Goal: Information Seeking & Learning: Find contact information

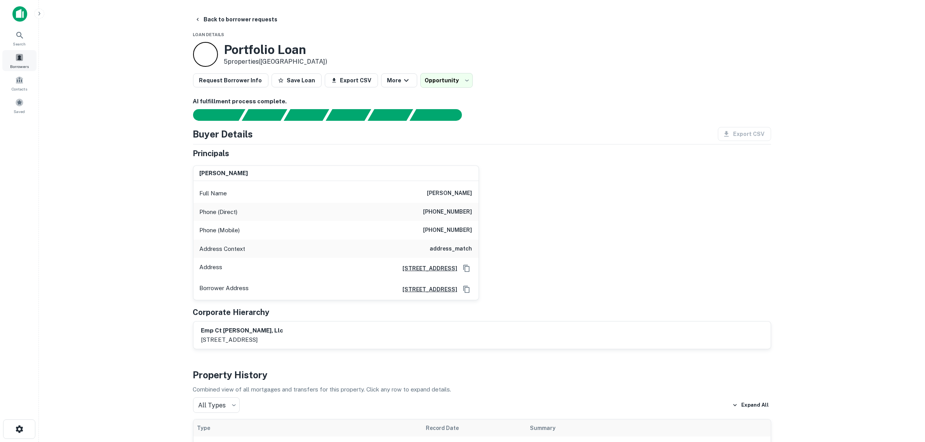
click at [19, 60] on span at bounding box center [19, 57] width 9 height 9
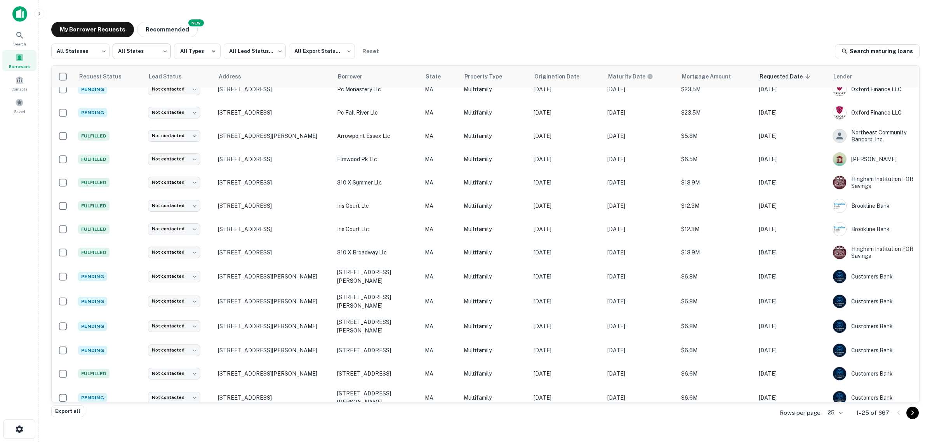
scroll to position [190, 0]
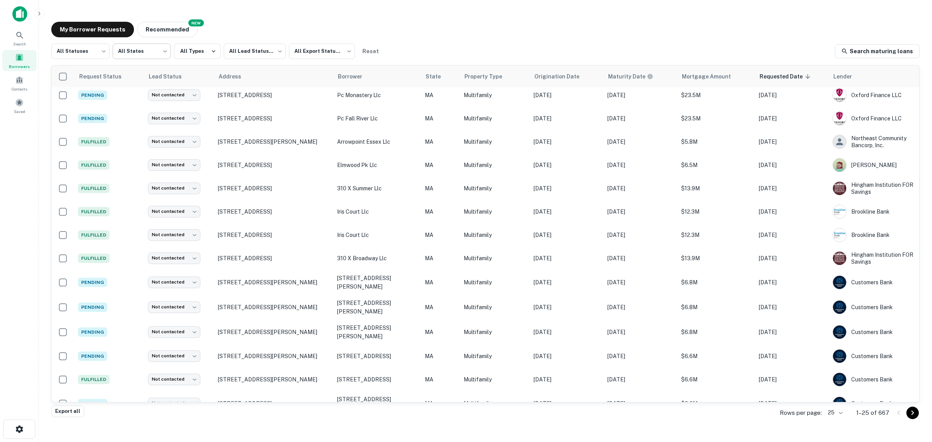
click at [130, 55] on body "Search Borrowers Contacts Saved My Borrower Requests NEW Recommended All Status…" at bounding box center [466, 221] width 932 height 442
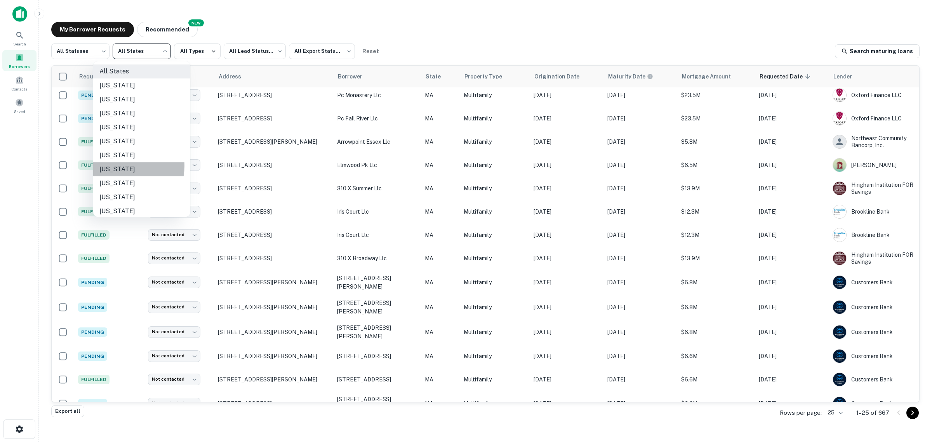
click at [125, 166] on li "Connecticut" at bounding box center [141, 169] width 97 height 14
type input "**"
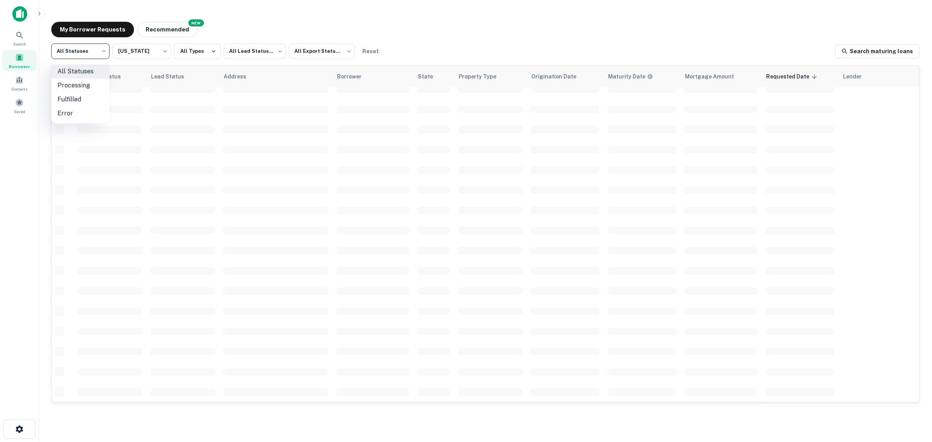
click at [96, 50] on body "Search Borrowers Contacts Saved My Borrower Requests NEW Recommended All Status…" at bounding box center [466, 221] width 932 height 442
click at [85, 94] on li "Fulfilled" at bounding box center [80, 99] width 58 height 14
type input "*********"
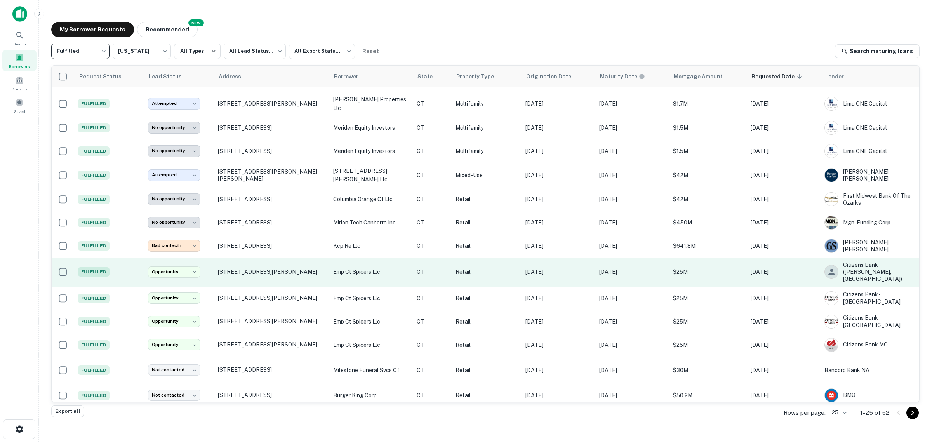
click at [338, 268] on p "emp ct spicers llc" at bounding box center [371, 272] width 76 height 9
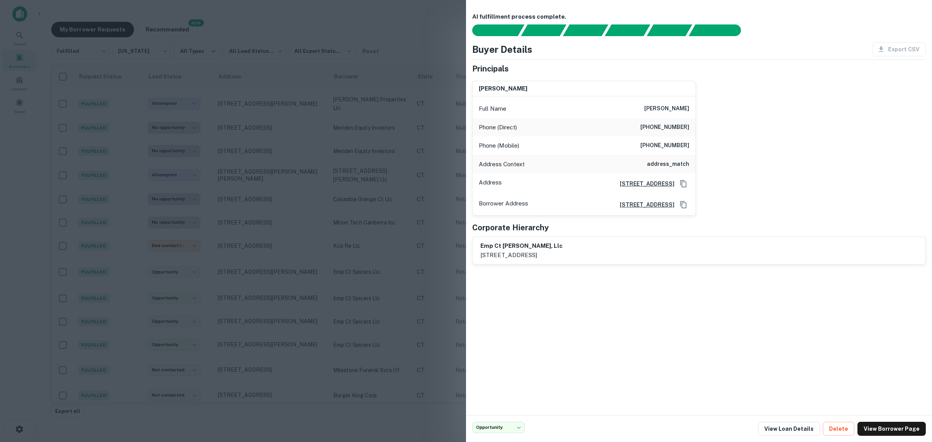
click at [528, 249] on h6 "emp ct spicer's, llc" at bounding box center [521, 246] width 82 height 9
drag, startPoint x: 538, startPoint y: 243, endPoint x: 480, endPoint y: 243, distance: 57.5
click at [480, 243] on h6 "emp ct spicer's, llc" at bounding box center [521, 246] width 82 height 9
copy h6 "emp ct spicer's, llc"
click at [20, 331] on div at bounding box center [466, 221] width 932 height 442
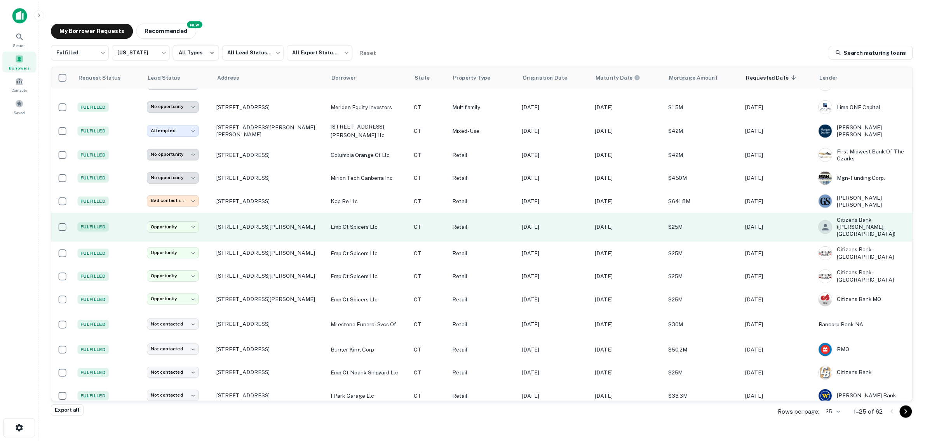
scroll to position [239, 0]
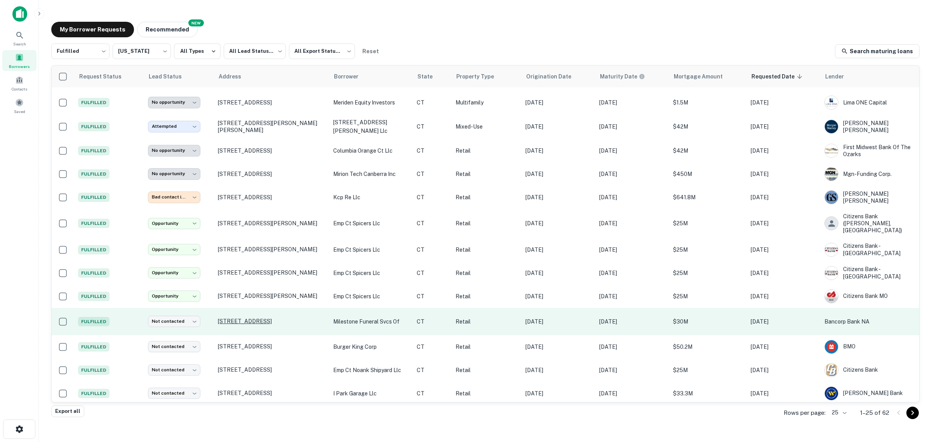
click at [240, 318] on p "450 Main St Manchester, CT06040" at bounding box center [272, 321] width 108 height 7
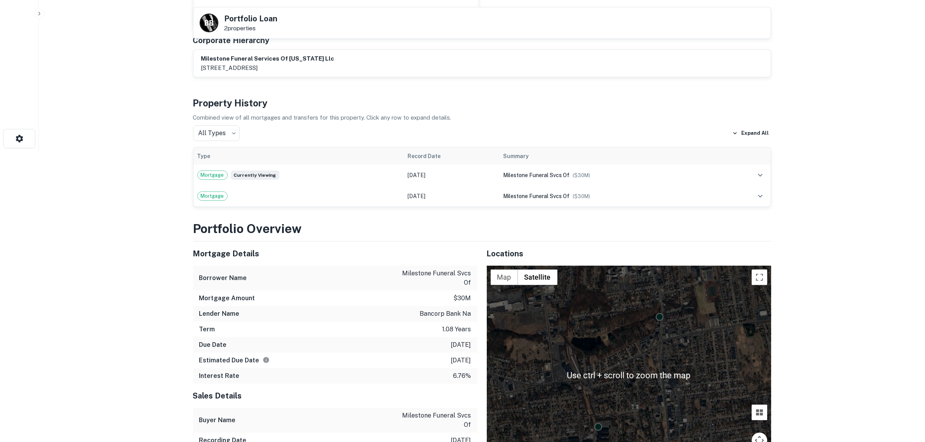
scroll to position [291, 0]
click at [759, 282] on button "Toggle fullscreen view" at bounding box center [759, 277] width 16 height 16
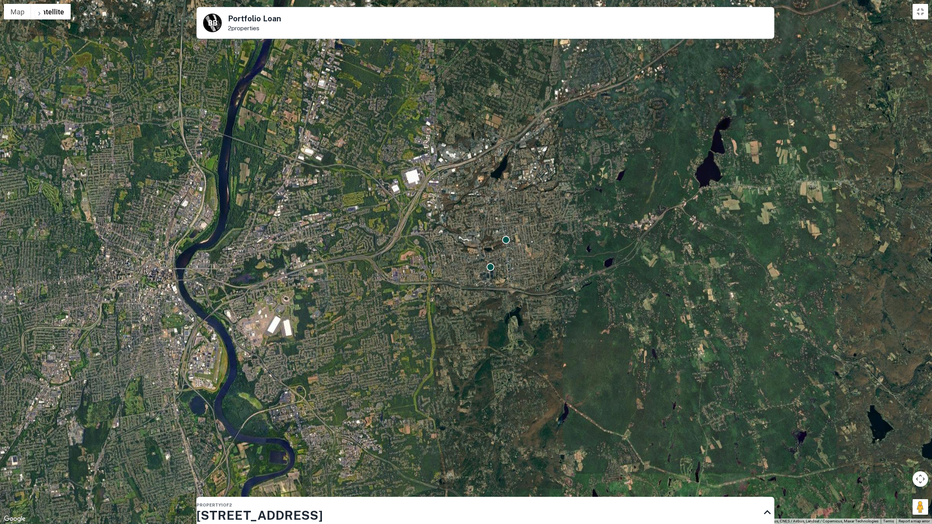
drag, startPoint x: 528, startPoint y: 247, endPoint x: 523, endPoint y: 345, distance: 98.4
click at [525, 357] on div "To activate drag with keyboard, press Alt + Enter. Once in keyboard drag state,…" at bounding box center [466, 262] width 932 height 524
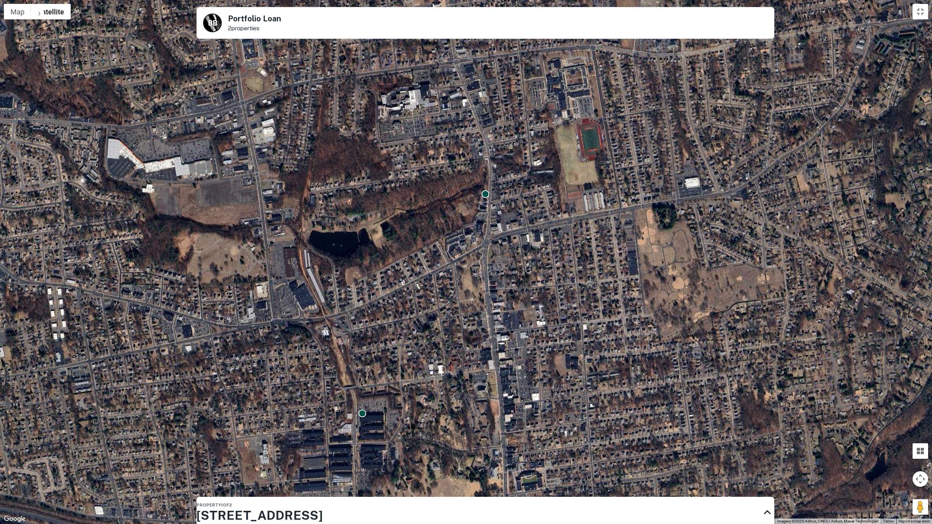
drag, startPoint x: 494, startPoint y: 269, endPoint x: 581, endPoint y: 447, distance: 198.0
click at [581, 441] on div "To activate drag with keyboard, press Alt + Enter. Once in keyboard drag state,…" at bounding box center [466, 262] width 932 height 524
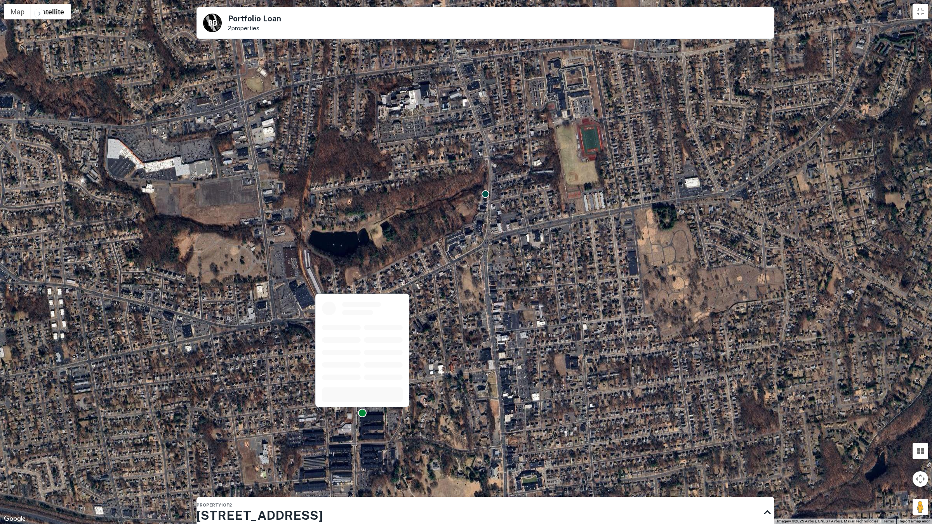
click at [363, 414] on div at bounding box center [362, 413] width 9 height 9
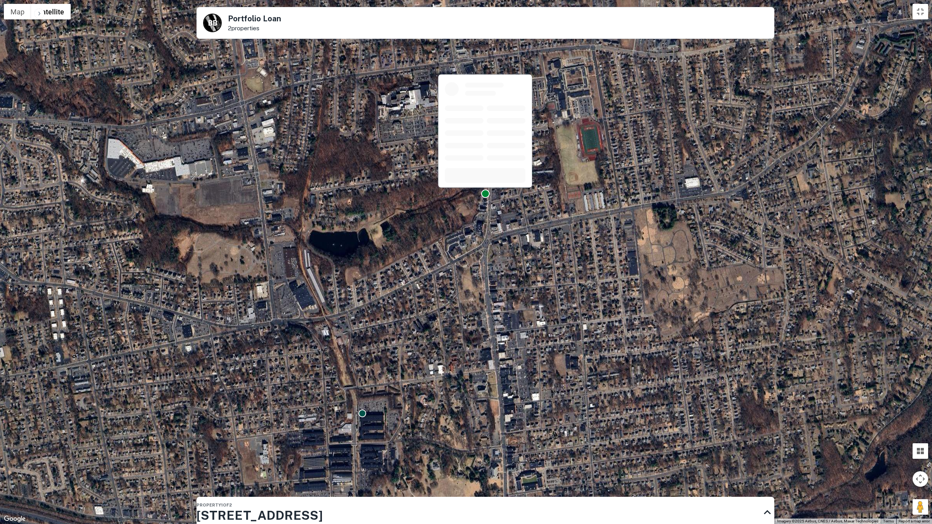
click at [486, 195] on div at bounding box center [485, 193] width 9 height 9
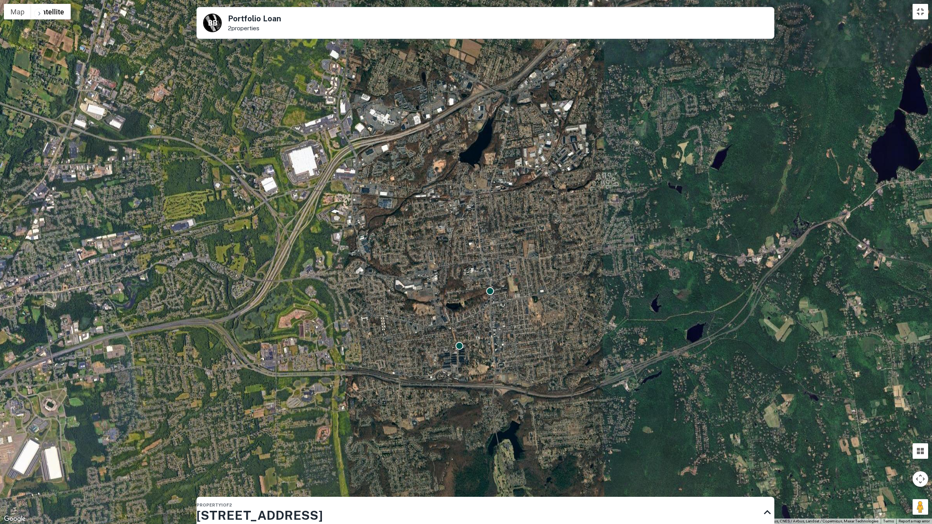
click at [915, 17] on button "Toggle fullscreen view" at bounding box center [921, 12] width 16 height 16
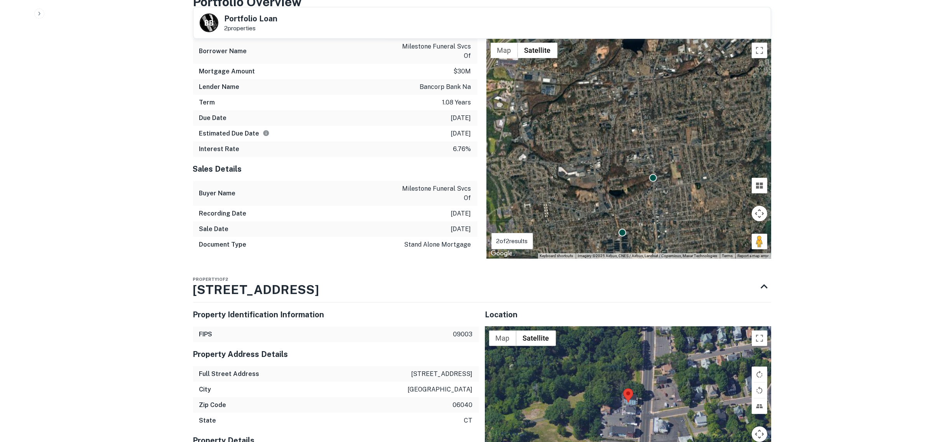
scroll to position [534, 0]
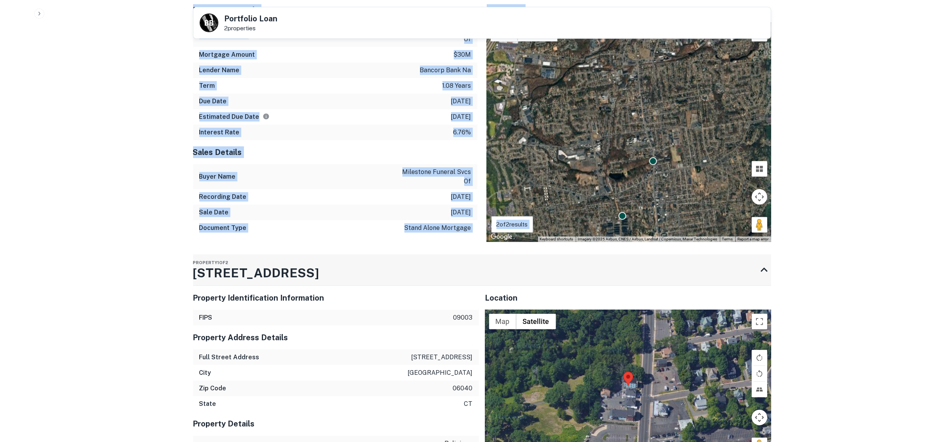
drag, startPoint x: 180, startPoint y: 276, endPoint x: 256, endPoint y: 276, distance: 76.5
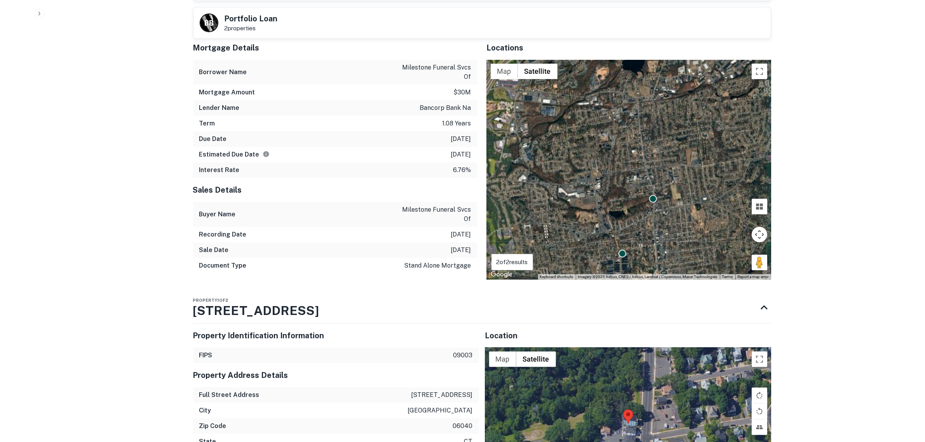
scroll to position [495, 0]
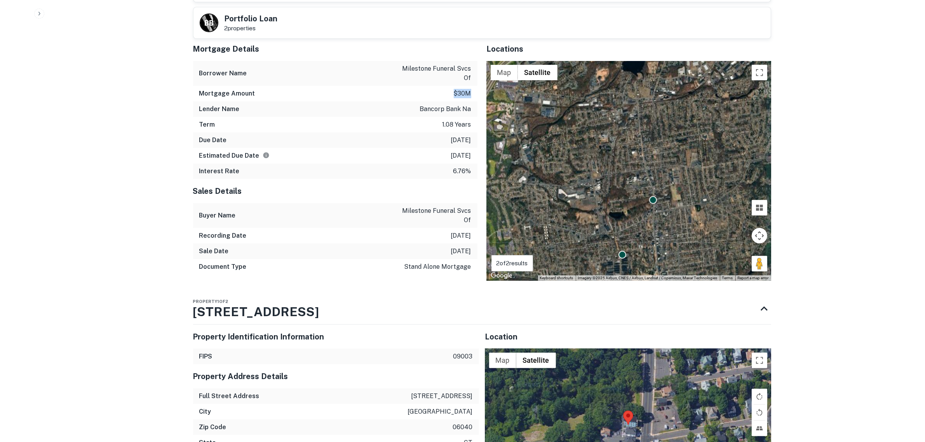
drag, startPoint x: 449, startPoint y: 92, endPoint x: 473, endPoint y: 95, distance: 24.2
click at [473, 95] on div "Mortgage Amount $30m" at bounding box center [335, 94] width 284 height 16
click at [414, 125] on div "Term 1.08 years" at bounding box center [335, 125] width 284 height 16
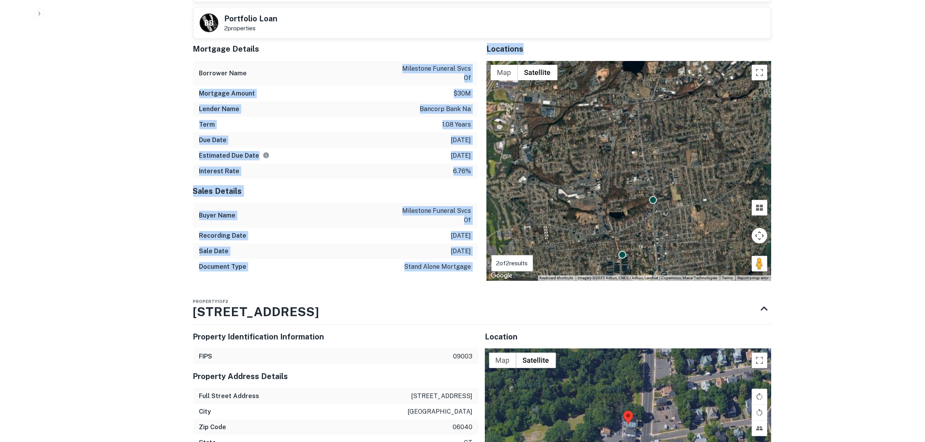
drag, startPoint x: 403, startPoint y: 68, endPoint x: 476, endPoint y: 68, distance: 73.8
click at [476, 68] on div "Mortgage Details Borrower Name milestone funeral svcs of Mortgage Amount $30m L…" at bounding box center [477, 159] width 587 height 244
click at [472, 63] on div "Borrower Name milestone funeral svcs of" at bounding box center [335, 73] width 284 height 25
click at [469, 75] on p "milestone funeral svcs of" at bounding box center [436, 73] width 70 height 19
click at [407, 68] on p "milestone funeral svcs of" at bounding box center [436, 73] width 70 height 19
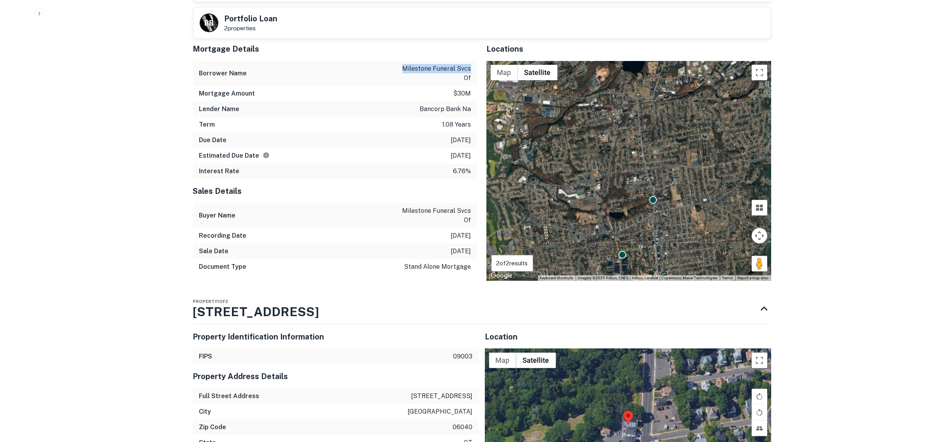
drag, startPoint x: 403, startPoint y: 68, endPoint x: 470, endPoint y: 69, distance: 66.8
click at [470, 69] on p "milestone funeral svcs of" at bounding box center [436, 73] width 70 height 19
copy p "milestone funeral svcs"
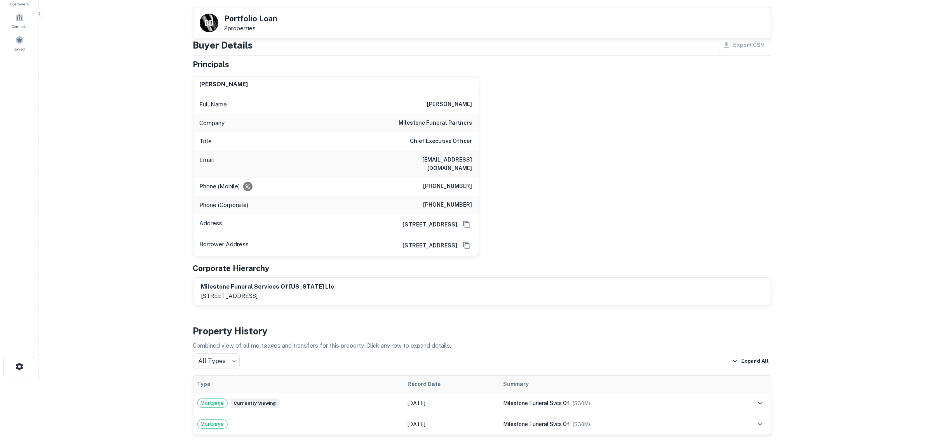
scroll to position [58, 0]
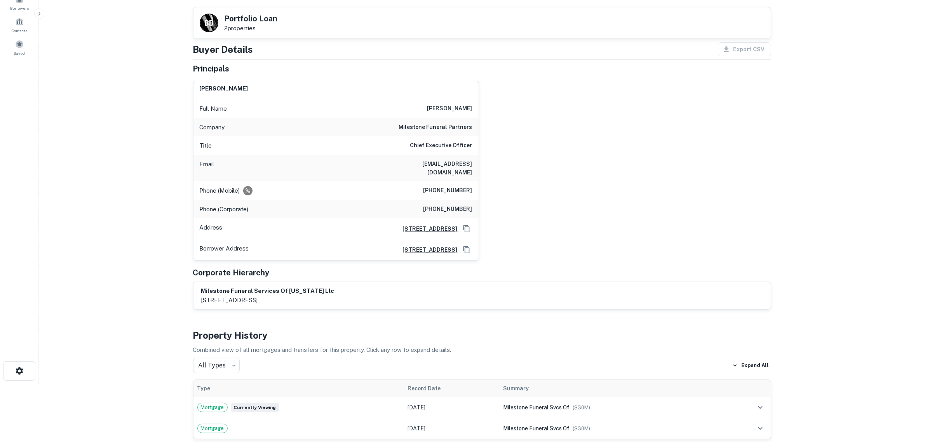
drag, startPoint x: 375, startPoint y: 166, endPoint x: 479, endPoint y: 173, distance: 103.9
click at [479, 173] on div "michael r. martel Full Name michael r. martel Company milestone funeral partner…" at bounding box center [479, 168] width 584 height 186
copy h6 "mmartel@milestonefuneralpartners.com"
click at [153, 183] on main "Back to borrower requests B B Portfolio Loan 2 properties AI fulfillment proces…" at bounding box center [482, 163] width 886 height 442
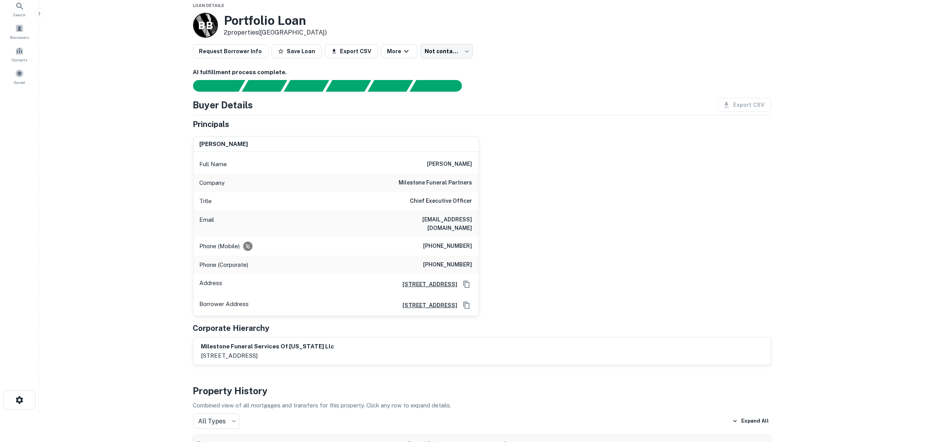
scroll to position [10, 0]
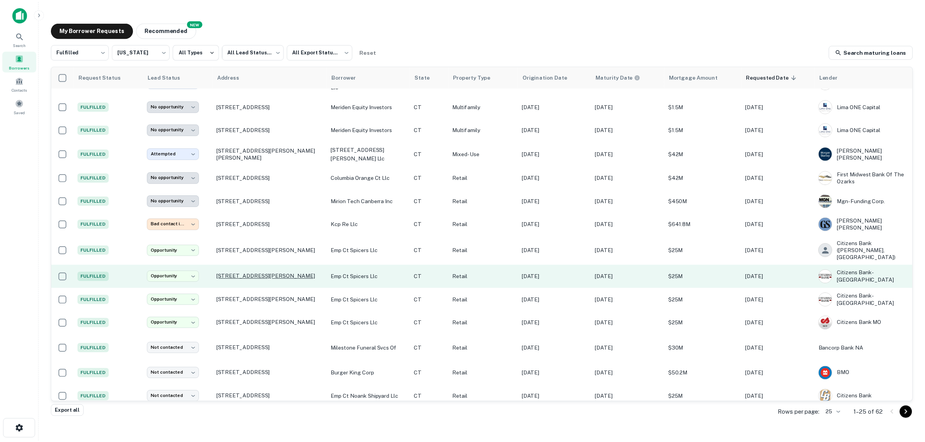
scroll to position [239, 0]
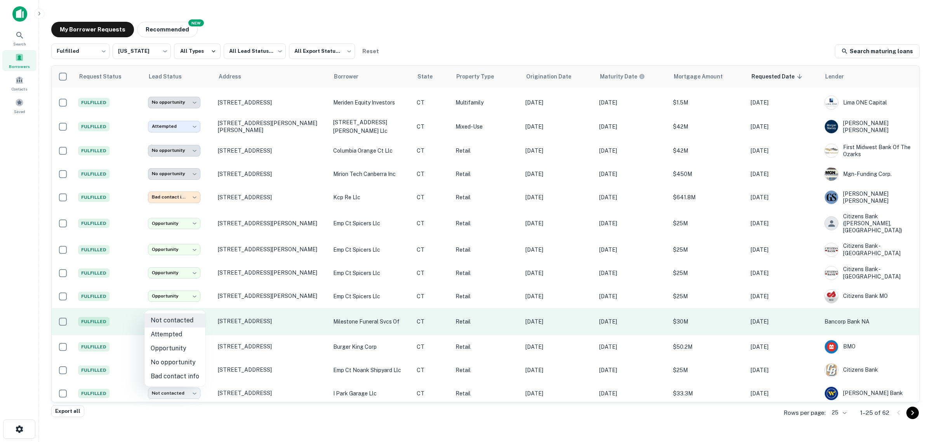
click at [190, 306] on body "**********" at bounding box center [466, 221] width 932 height 442
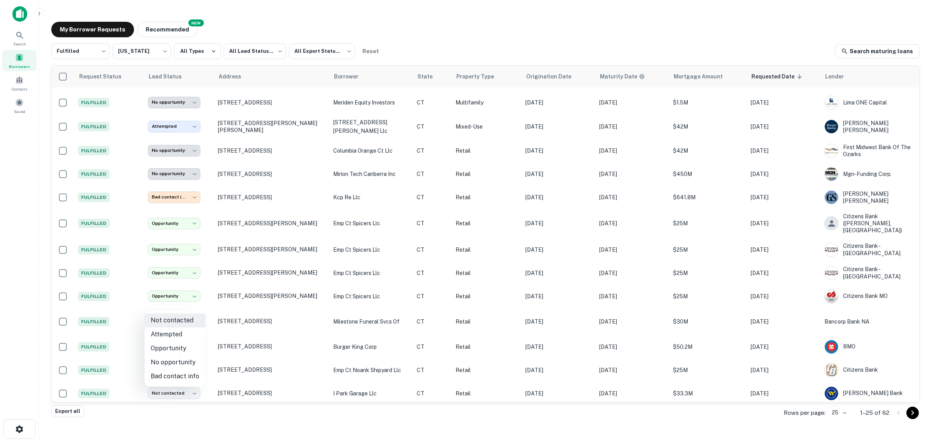
click at [177, 335] on li "Attempted" at bounding box center [174, 334] width 61 height 14
type input "*********"
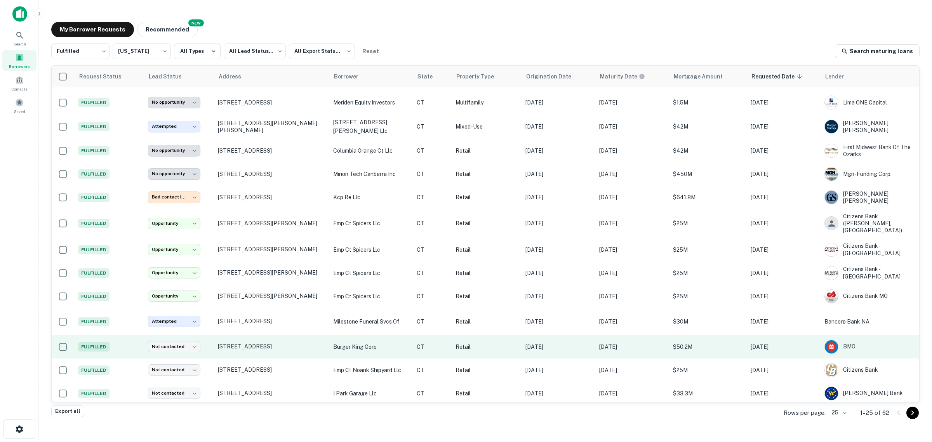
click at [246, 343] on p "[STREET_ADDRESS]" at bounding box center [272, 346] width 108 height 7
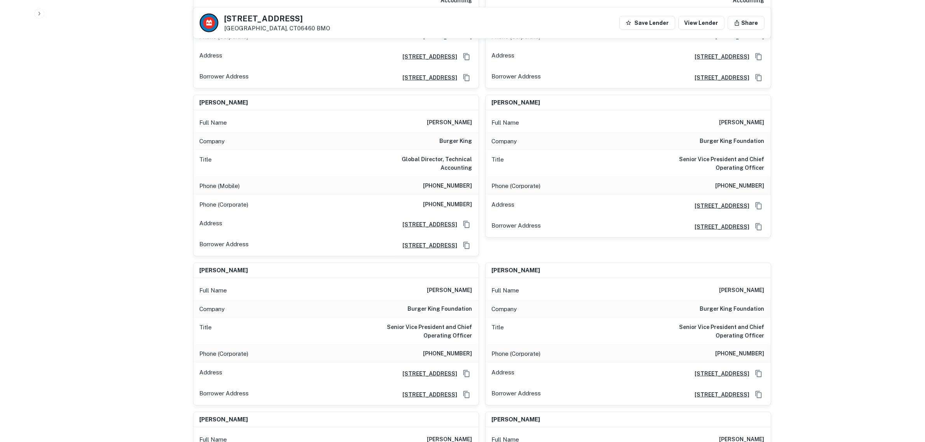
scroll to position [631, 0]
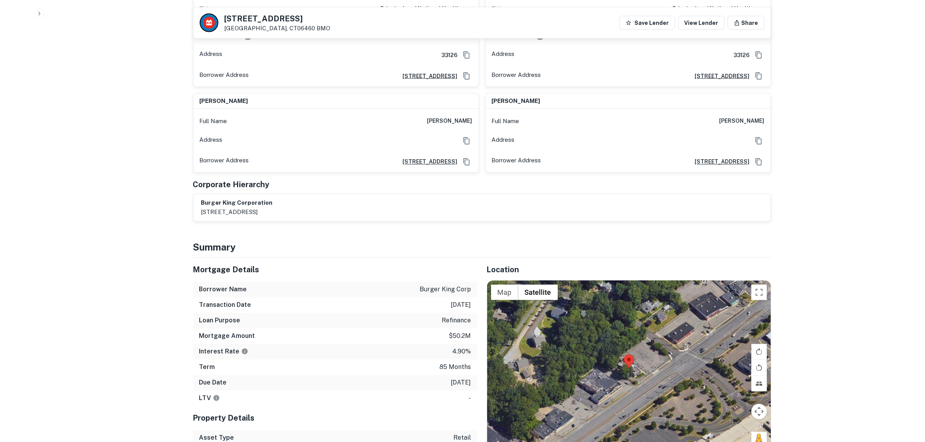
scroll to position [1747, 0]
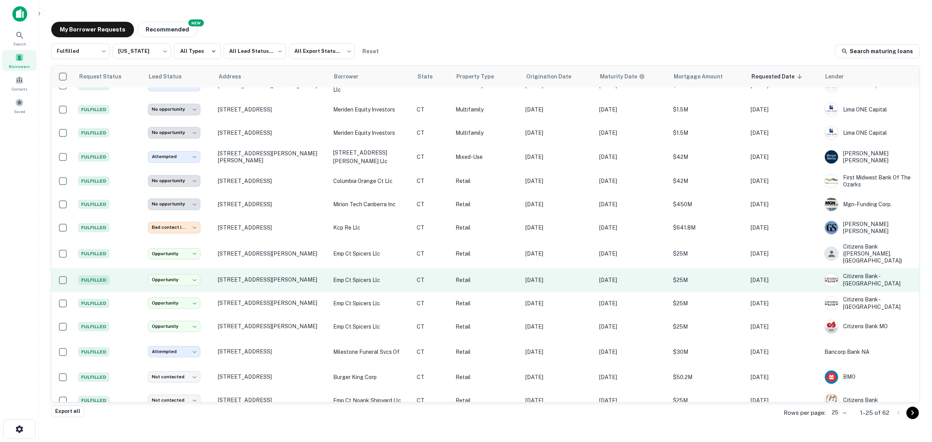
scroll to position [271, 0]
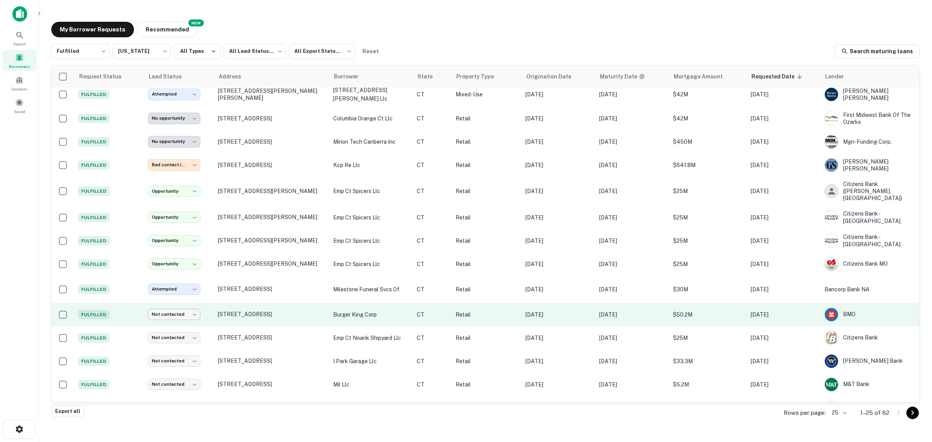
click at [188, 299] on body "**********" at bounding box center [466, 221] width 932 height 442
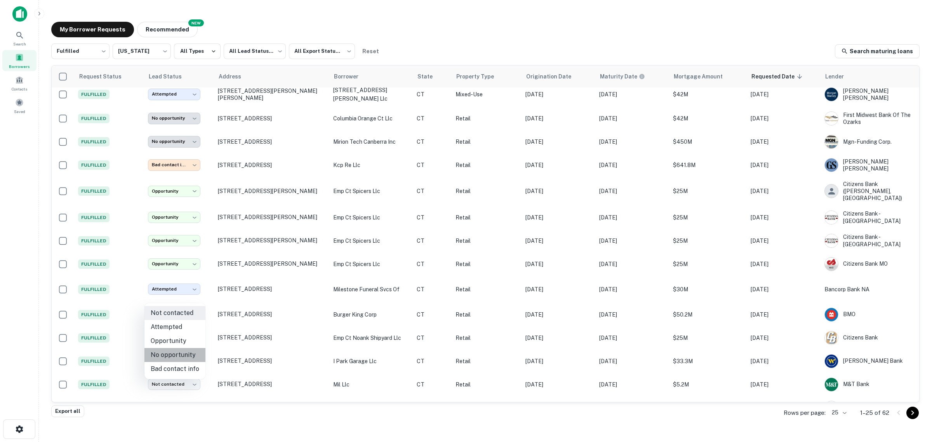
click at [183, 358] on li "No opportunity" at bounding box center [174, 355] width 61 height 14
type input "**********"
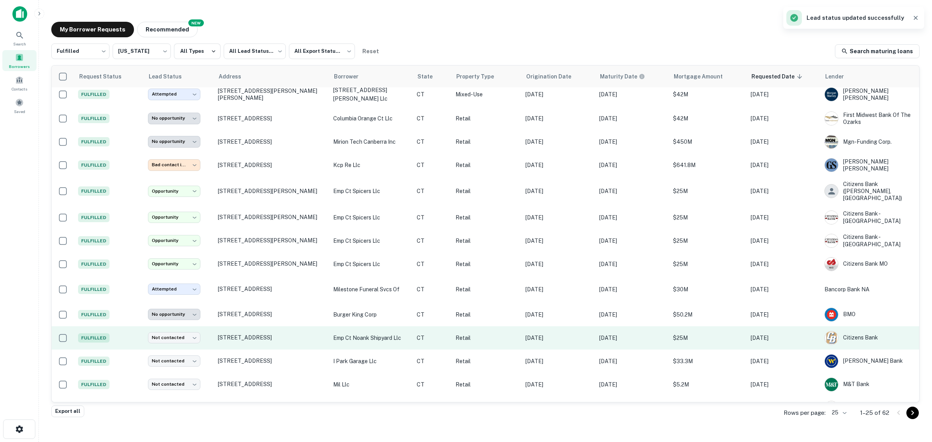
click at [351, 334] on p "emp ct noank shipyard llc" at bounding box center [371, 338] width 76 height 9
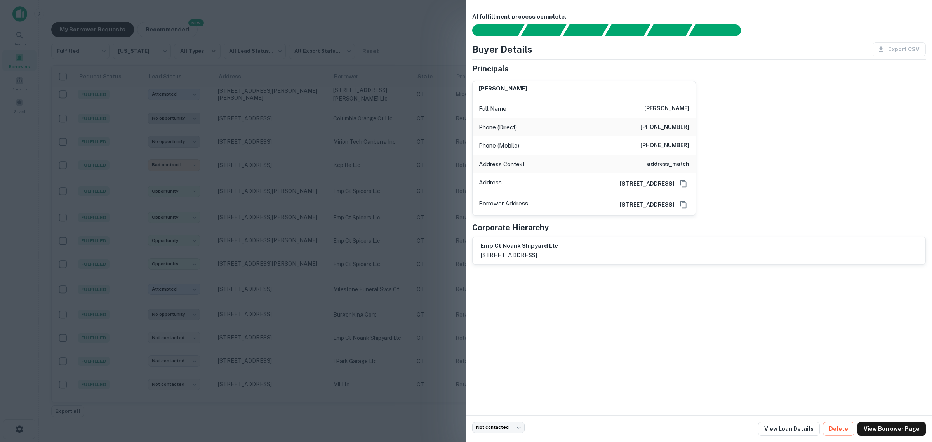
click at [36, 324] on div at bounding box center [466, 221] width 932 height 442
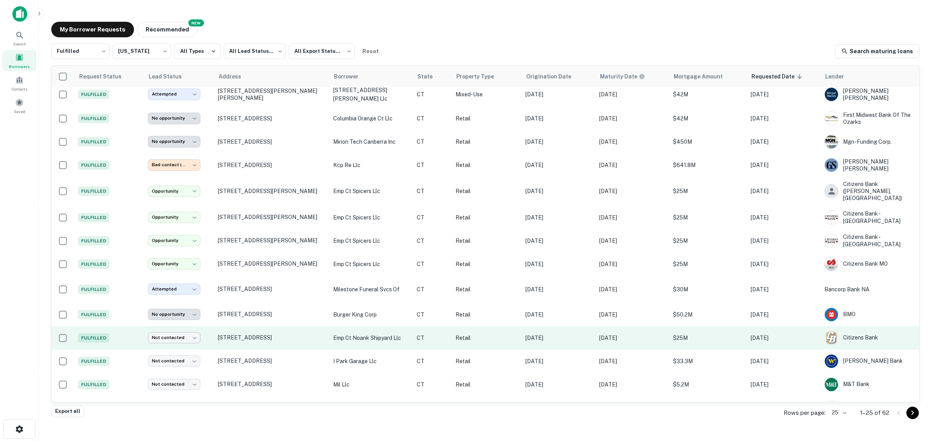
click at [191, 320] on body "**********" at bounding box center [466, 221] width 932 height 442
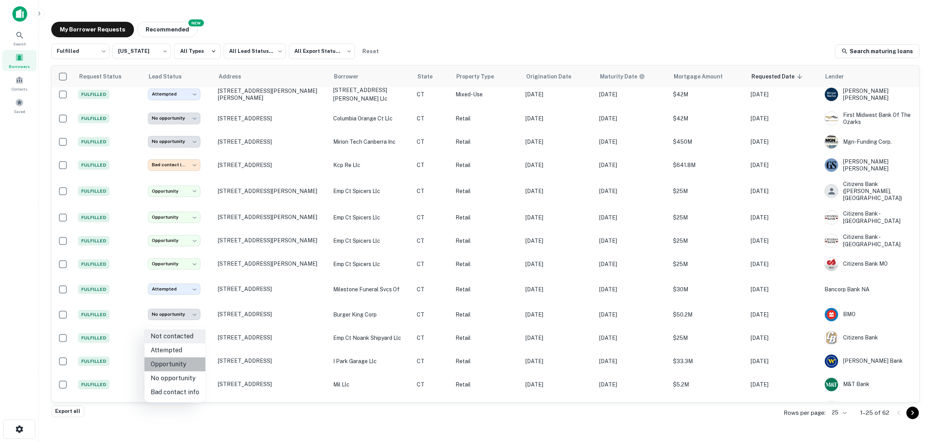
click at [180, 365] on li "Opportunity" at bounding box center [174, 364] width 61 height 14
type input "**********"
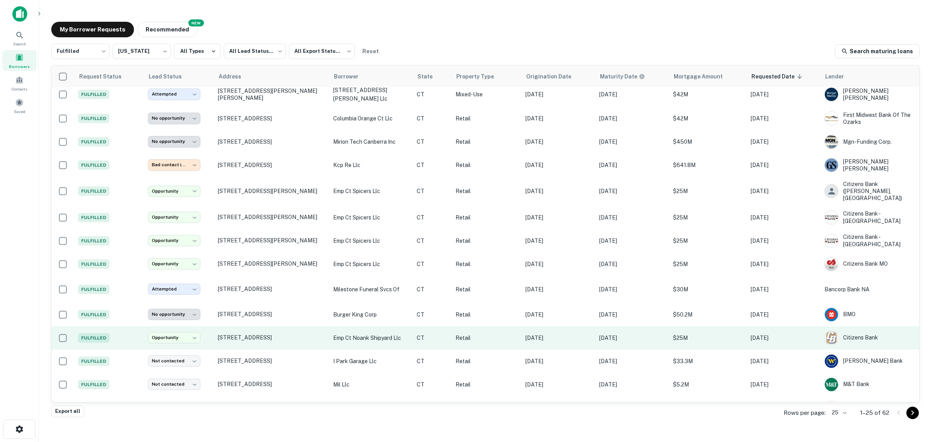
click at [344, 334] on p "emp ct noank shipyard llc" at bounding box center [371, 338] width 76 height 9
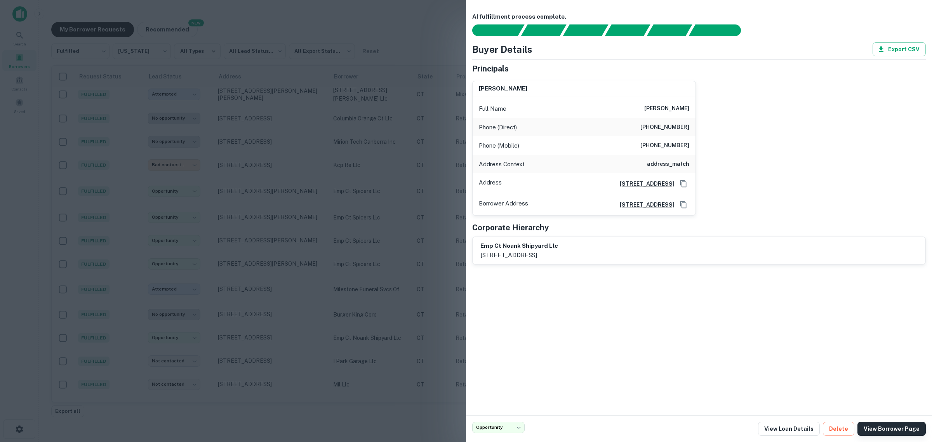
click at [899, 426] on link "View Borrower Page" at bounding box center [891, 429] width 68 height 14
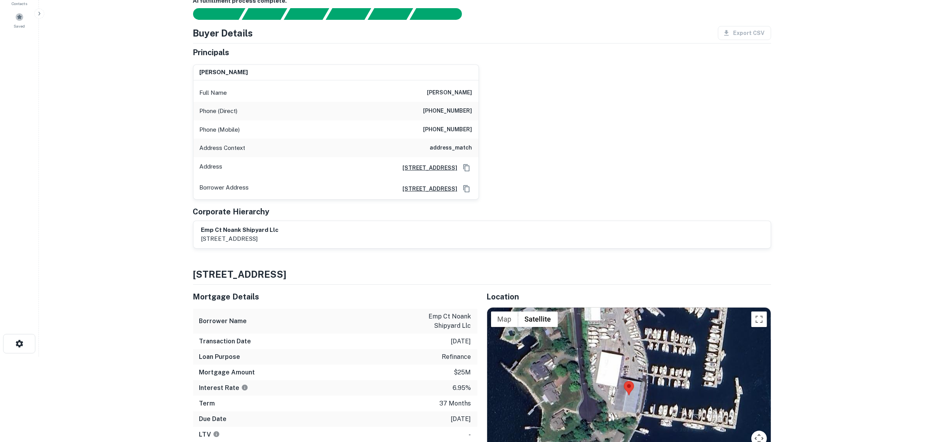
scroll to position [83, 0]
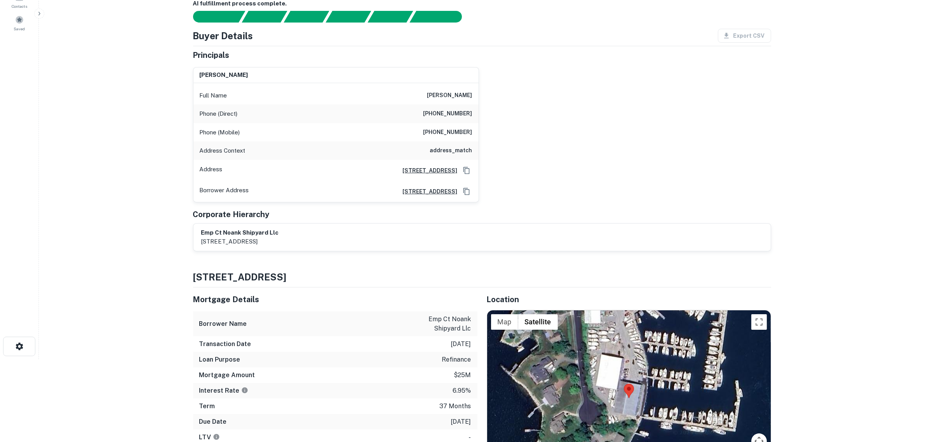
drag, startPoint x: 430, startPoint y: 90, endPoint x: 479, endPoint y: 101, distance: 49.8
click at [478, 101] on div "Full Name j scott cooper" at bounding box center [335, 95] width 285 height 19
copy h6 "[PERSON_NAME]"
click at [102, 184] on main "Back to Borrower Requests Borrower Info for 145 Pearl St Loan : EMP CT NOANK SH…" at bounding box center [482, 138] width 886 height 442
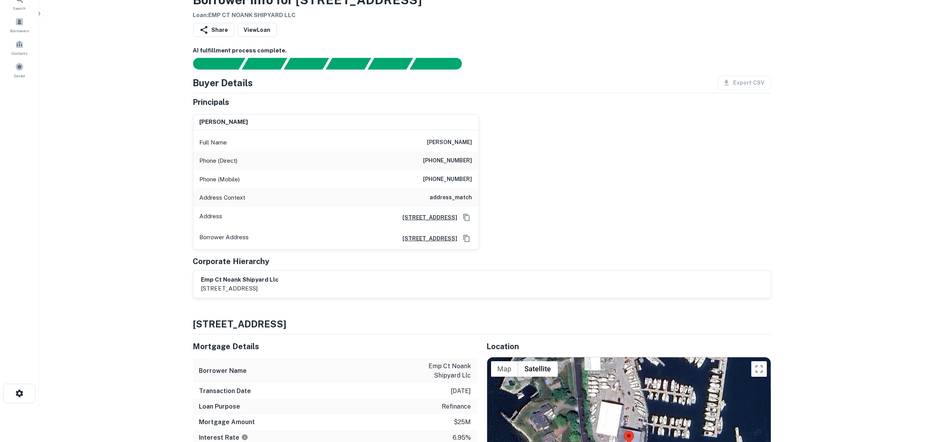
scroll to position [34, 0]
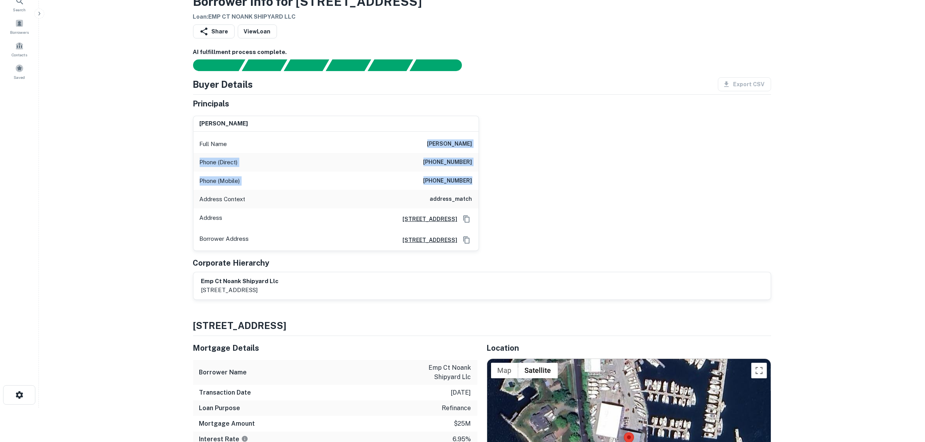
drag, startPoint x: 431, startPoint y: 141, endPoint x: 475, endPoint y: 181, distance: 59.3
click at [475, 181] on div "Full Name j scott cooper Phone (Direct) (410) 252-1150 Phone (Mobile) (410) 967…" at bounding box center [335, 191] width 285 height 119
click at [162, 313] on main "Back to Borrower Requests Borrower Info for 145 Pearl St Loan : EMP CT NOANK SH…" at bounding box center [482, 187] width 886 height 442
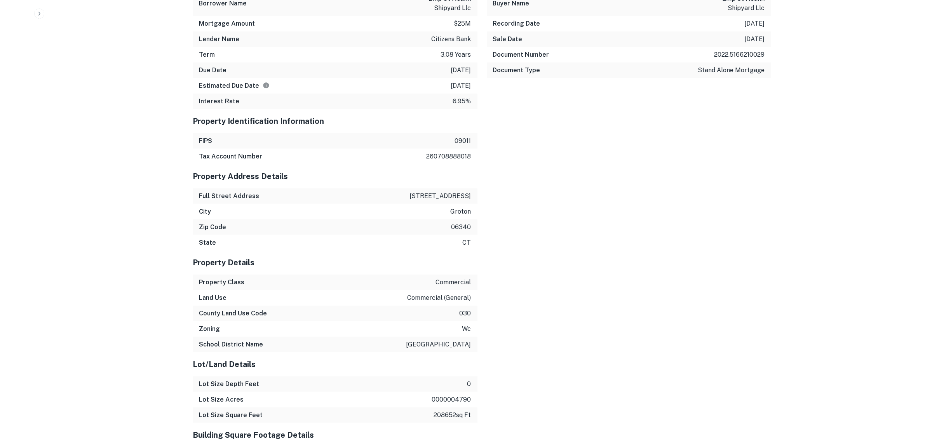
scroll to position [811, 0]
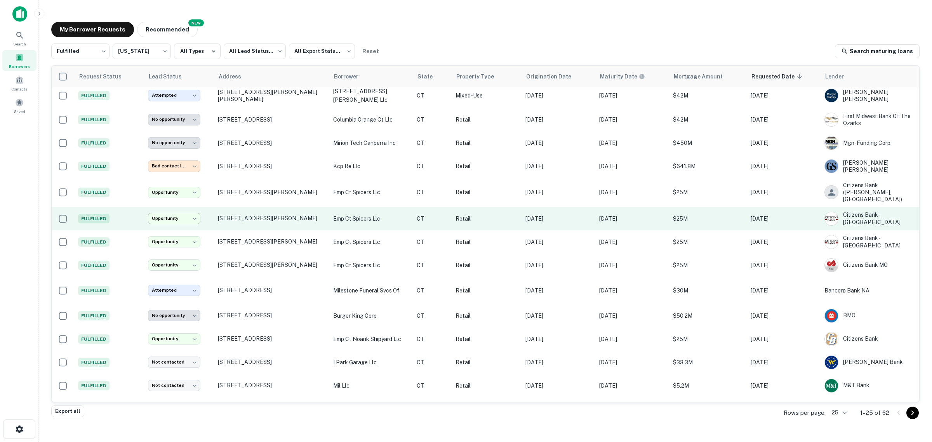
scroll to position [271, 0]
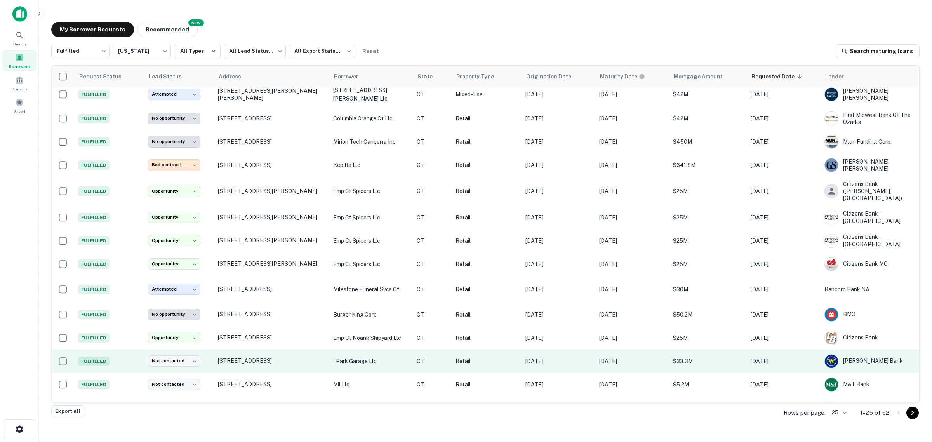
click at [358, 357] on p "i park garage llc" at bounding box center [371, 361] width 76 height 9
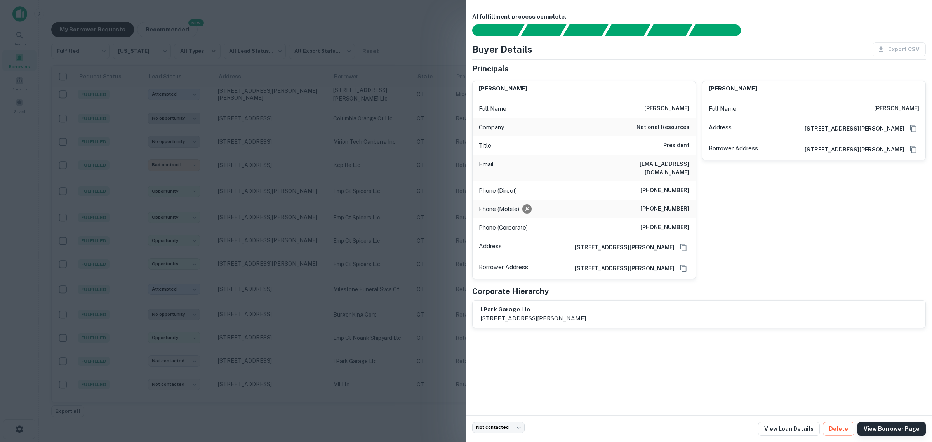
click at [895, 428] on link "View Borrower Page" at bounding box center [891, 429] width 68 height 14
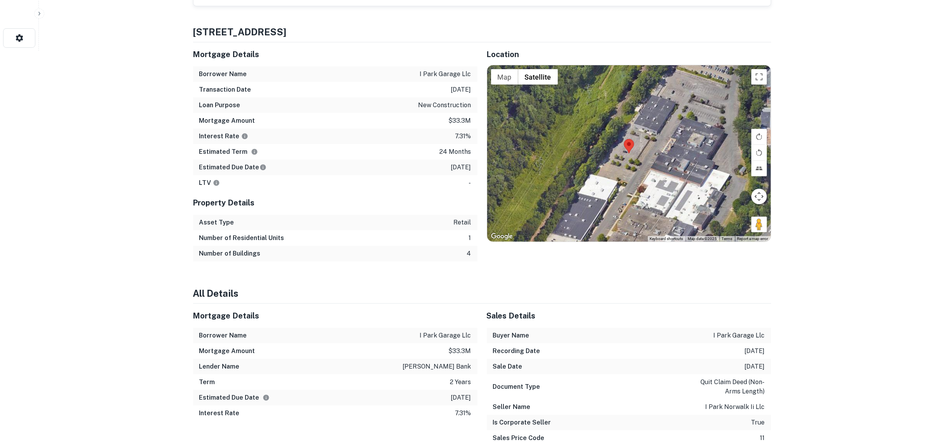
scroll to position [374, 0]
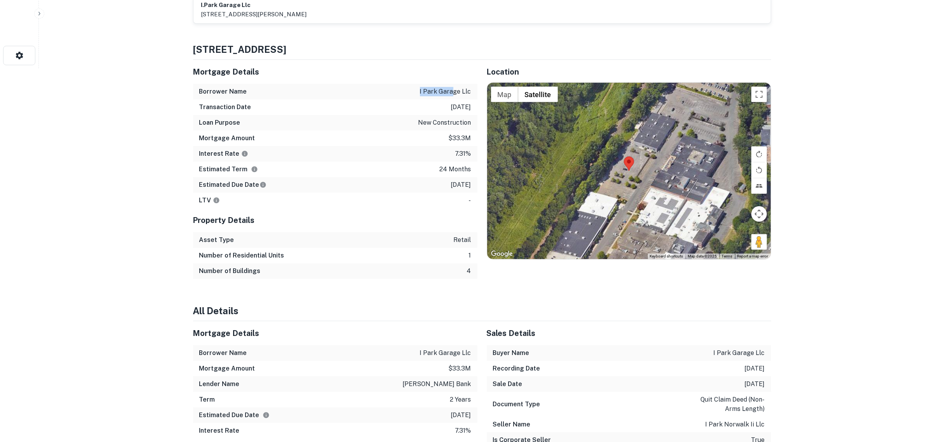
drag, startPoint x: 422, startPoint y: 84, endPoint x: 455, endPoint y: 84, distance: 33.0
click at [455, 87] on p "i park garage llc" at bounding box center [445, 91] width 51 height 9
click at [455, 89] on div "Borrower Name i park garage llc" at bounding box center [335, 92] width 284 height 16
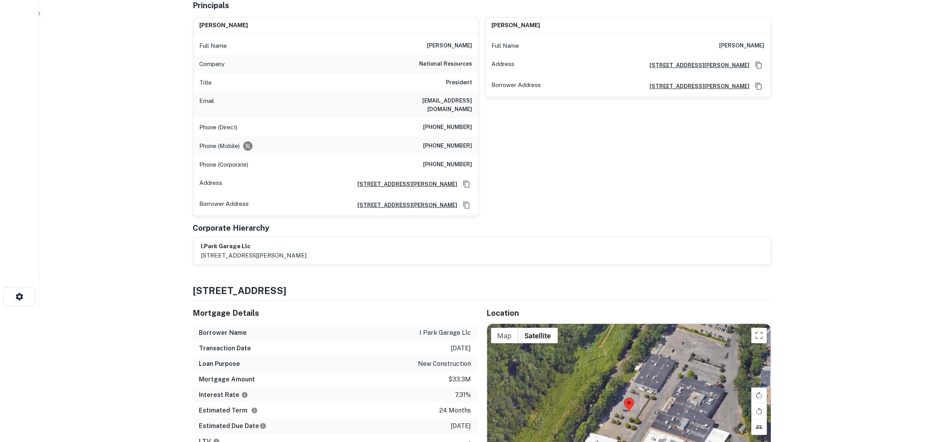
scroll to position [131, 0]
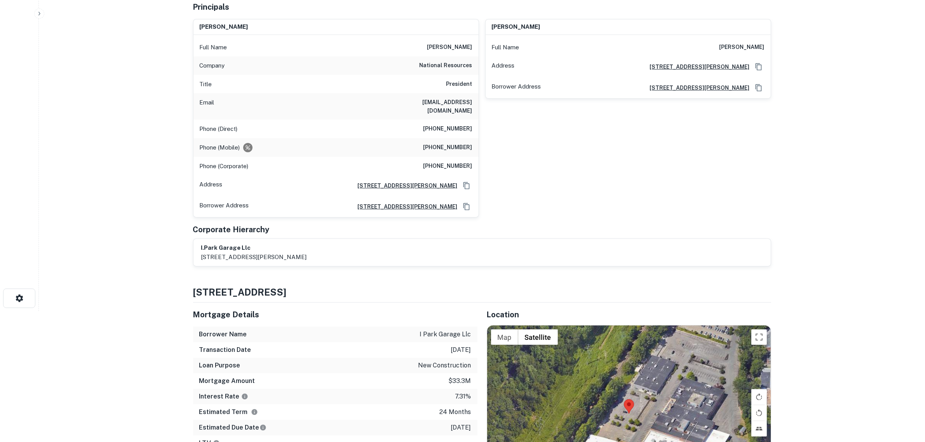
drag, startPoint x: 430, startPoint y: 47, endPoint x: 474, endPoint y: 47, distance: 43.9
click at [474, 47] on div "Full Name joseph w. cotter" at bounding box center [335, 47] width 285 height 19
copy h6 "joseph w. cotter"
click at [167, 127] on main "Back to Borrower Requests Borrower Info for 1 Cannondale Way Loan : I PARK GARA…" at bounding box center [482, 90] width 886 height 442
drag, startPoint x: 399, startPoint y: 67, endPoint x: 478, endPoint y: 67, distance: 78.4
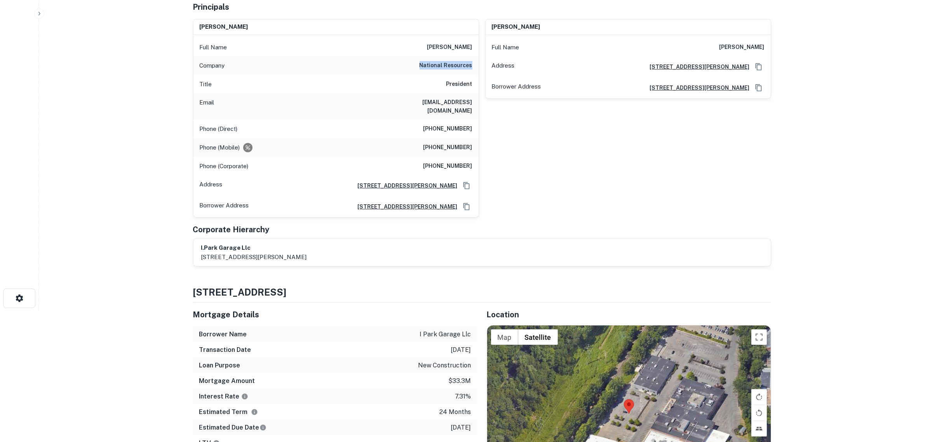
click at [478, 67] on div "Company national resources" at bounding box center [335, 65] width 285 height 19
copy h6 "national resources"
click at [142, 138] on main "Back to Borrower Requests Borrower Info for 1 Cannondale Way Loan : I PARK GARA…" at bounding box center [482, 90] width 886 height 442
drag, startPoint x: 382, startPoint y: 102, endPoint x: 474, endPoint y: 101, distance: 92.4
click at [474, 101] on div "Email jcotter@nationalresources.com" at bounding box center [335, 106] width 285 height 26
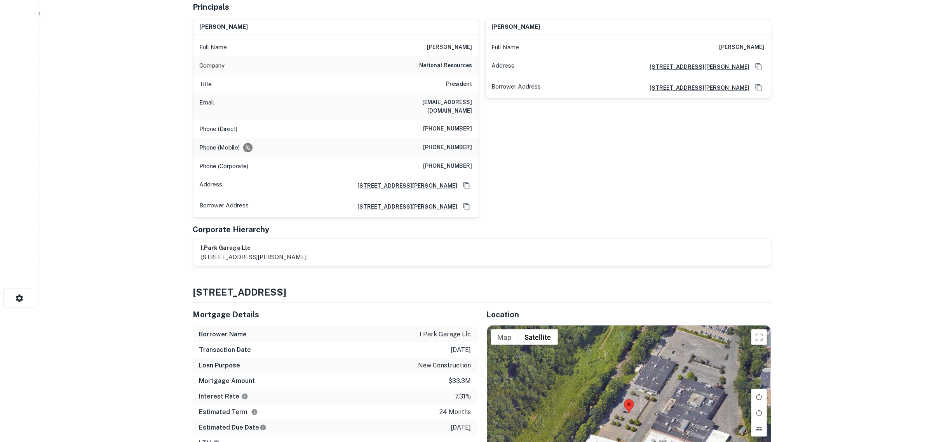
copy h6 "jcotter@nationalresources.com"
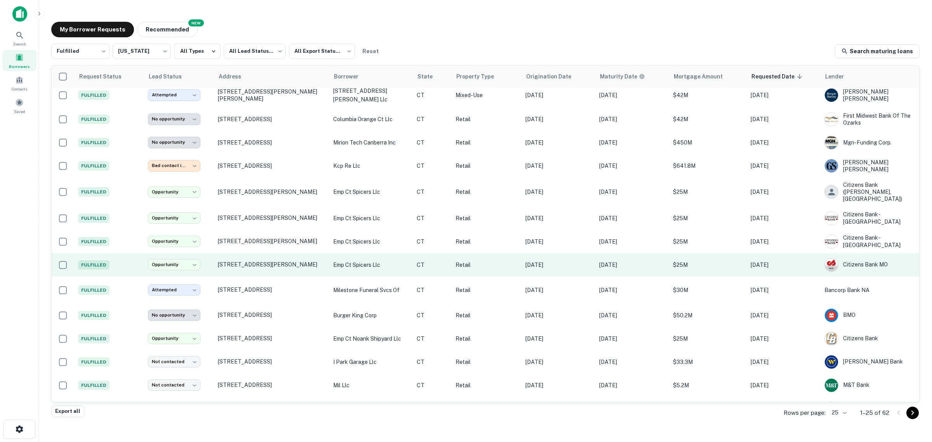
scroll to position [271, 0]
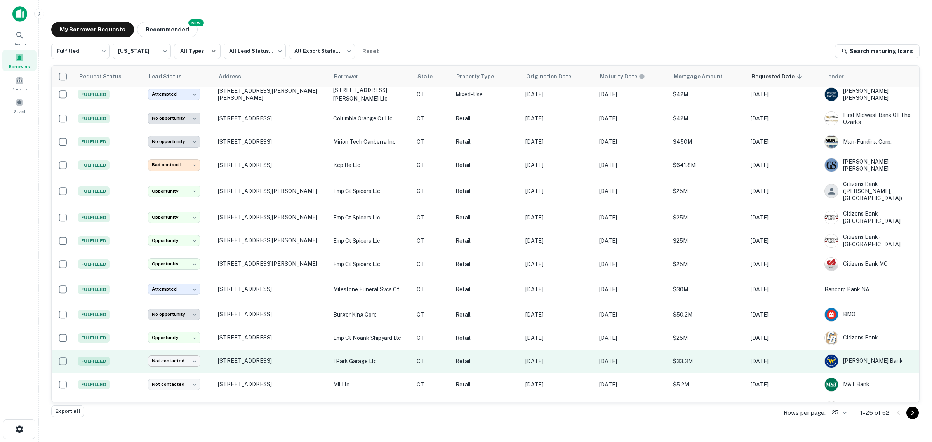
click at [184, 342] on body "**********" at bounding box center [466, 221] width 932 height 442
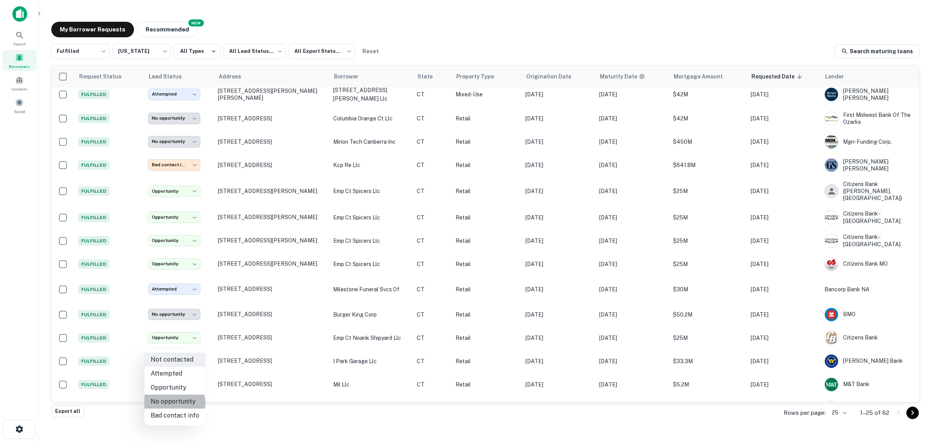
click at [174, 403] on li "No opportunity" at bounding box center [174, 402] width 61 height 14
type input "**********"
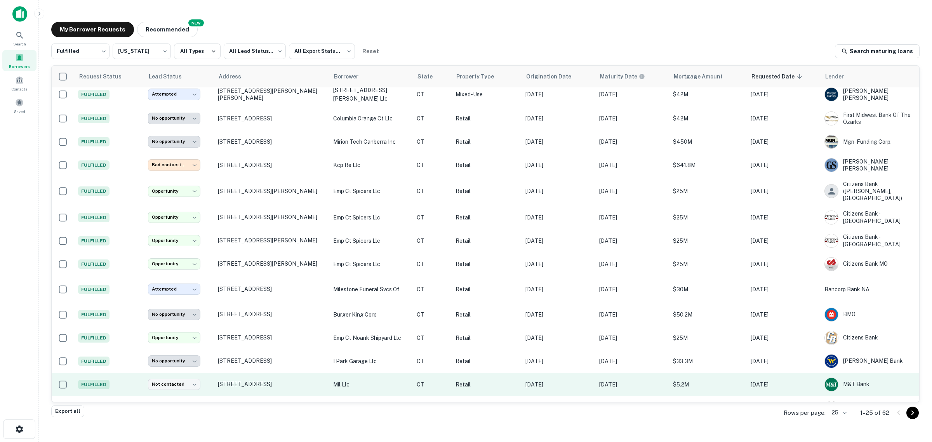
click at [599, 380] on p "[DATE]" at bounding box center [632, 384] width 66 height 9
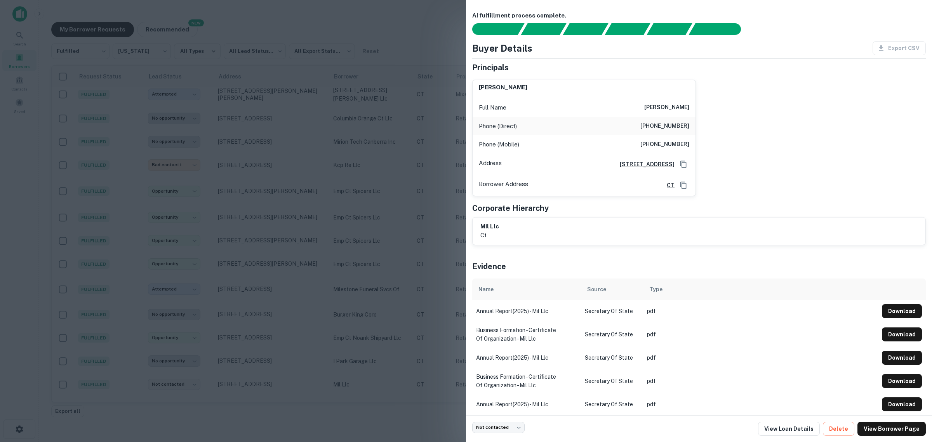
scroll to position [0, 0]
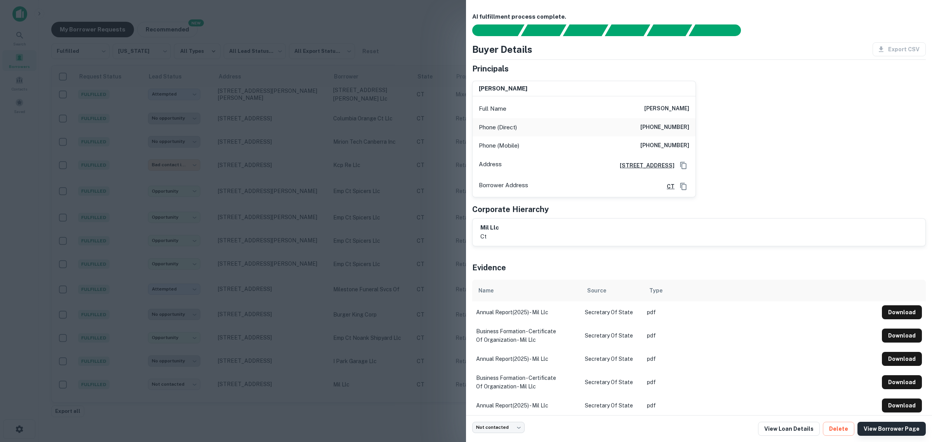
click at [899, 429] on link "View Borrower Page" at bounding box center [891, 429] width 68 height 14
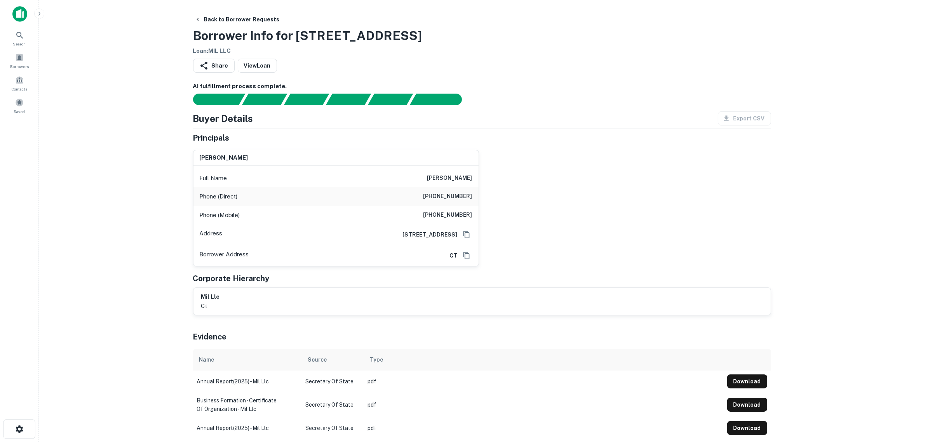
click at [148, 172] on main "Back to Borrower Requests Borrower Info for [STREET_ADDRESS] Loan : MIL LLC Sha…" at bounding box center [482, 221] width 886 height 442
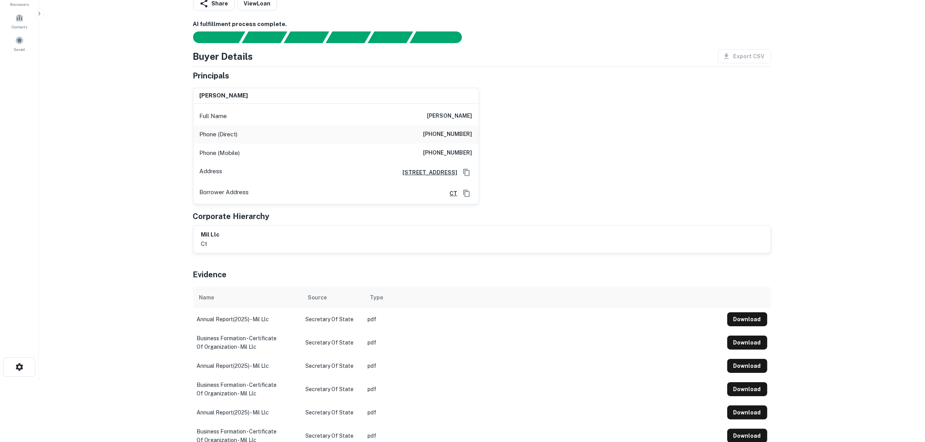
scroll to position [49, 0]
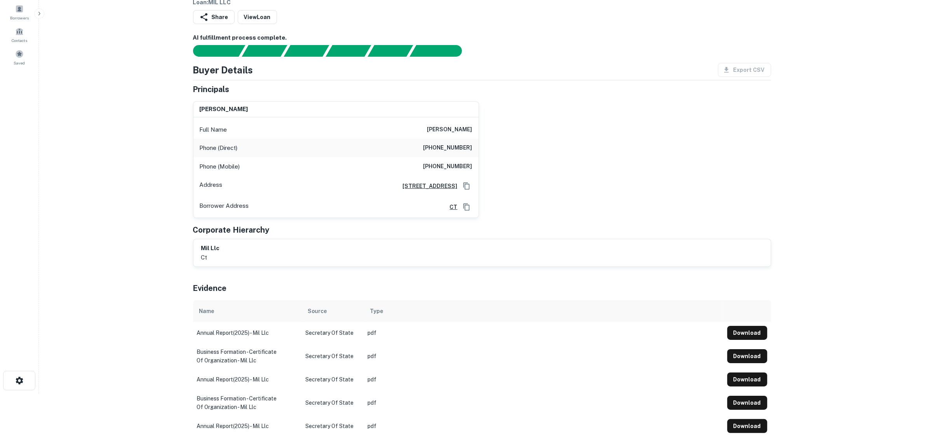
click at [154, 235] on main "Back to Borrower Requests Borrower Info for [STREET_ADDRESS] Loan : MIL LLC Sha…" at bounding box center [482, 172] width 886 height 442
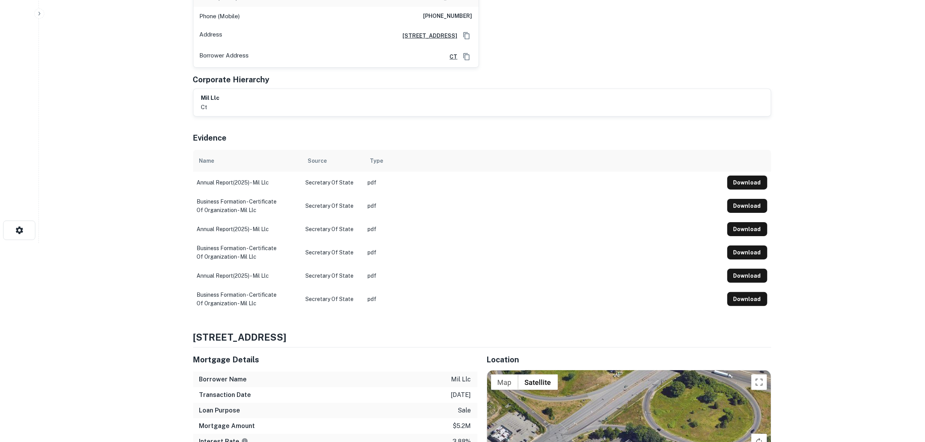
scroll to position [340, 0]
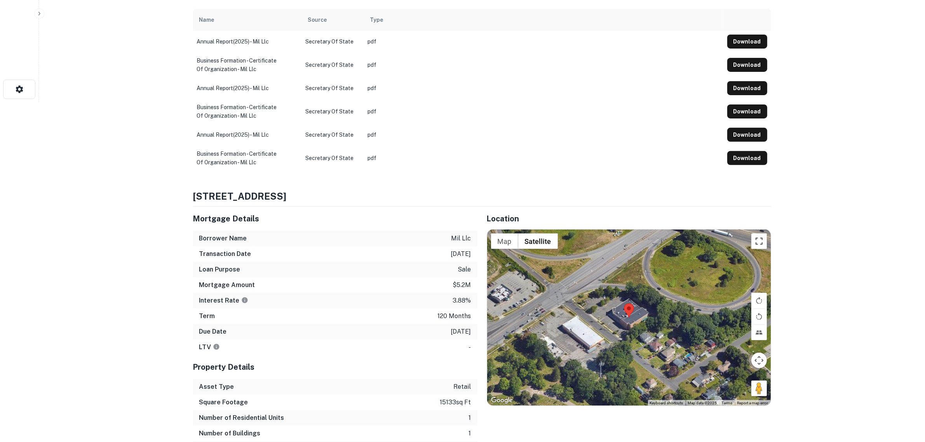
click at [756, 246] on button "Toggle fullscreen view" at bounding box center [759, 241] width 16 height 16
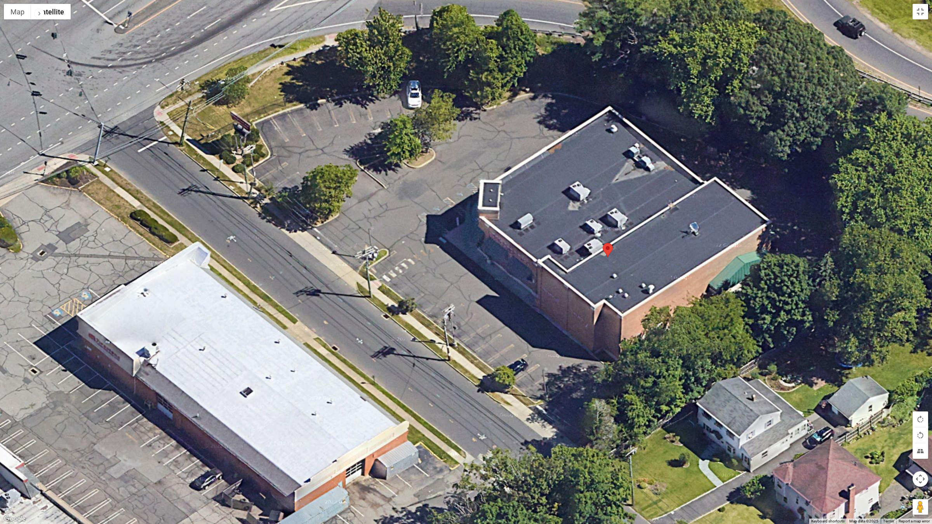
drag, startPoint x: 485, startPoint y: 168, endPoint x: 549, endPoint y: 434, distance: 273.8
click at [549, 434] on div at bounding box center [466, 262] width 932 height 524
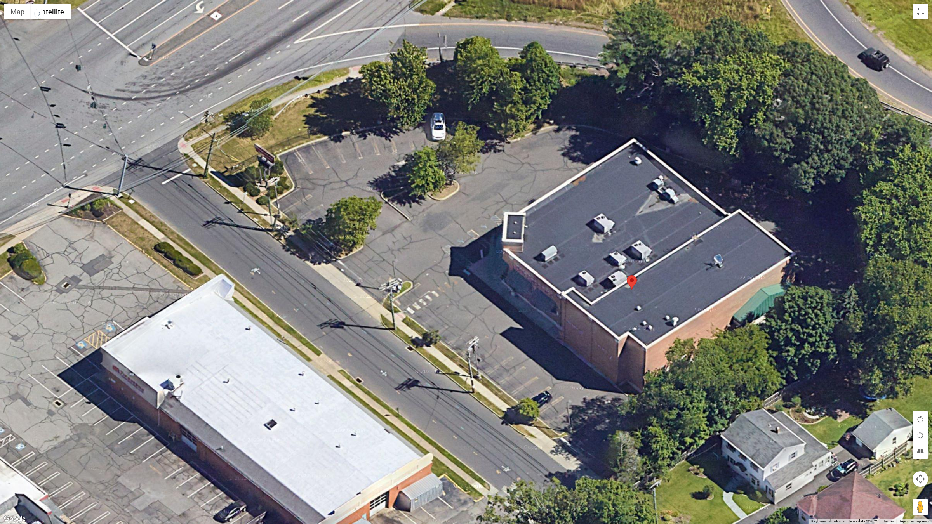
drag, startPoint x: 393, startPoint y: 242, endPoint x: 415, endPoint y: 275, distance: 40.5
click at [415, 275] on div at bounding box center [466, 262] width 932 height 524
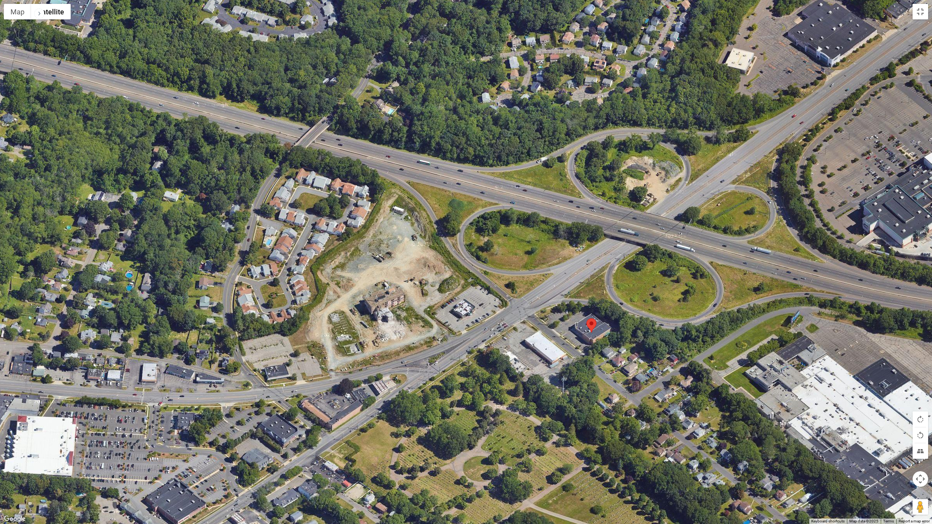
click at [919, 441] on button "Map camera controls" at bounding box center [921, 479] width 16 height 16
click at [838, 377] on div at bounding box center [466, 262] width 932 height 524
click at [923, 441] on button "Map camera controls" at bounding box center [921, 479] width 16 height 16
click at [917, 14] on button "Toggle fullscreen view" at bounding box center [921, 12] width 16 height 16
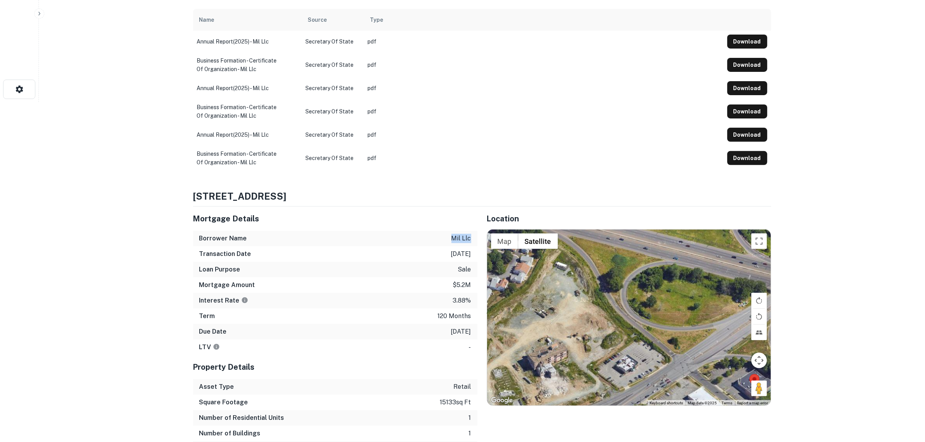
drag, startPoint x: 472, startPoint y: 236, endPoint x: 438, endPoint y: 242, distance: 34.6
click at [438, 242] on div "Borrower Name mil llc" at bounding box center [335, 239] width 284 height 16
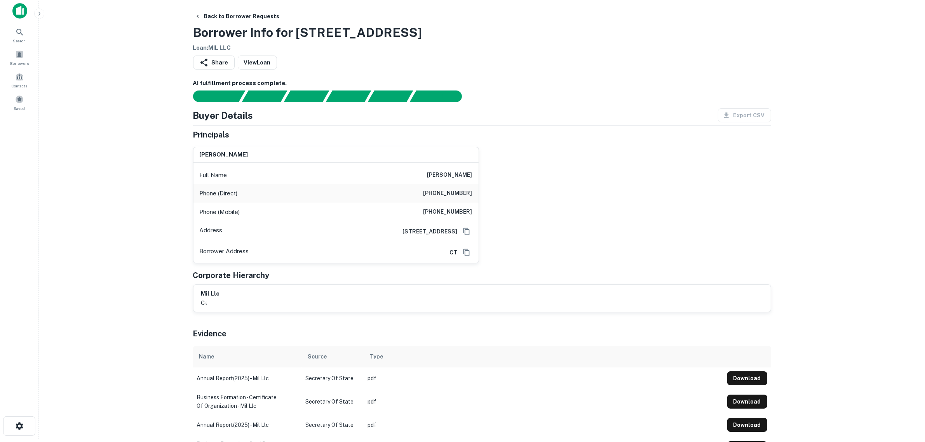
scroll to position [0, 0]
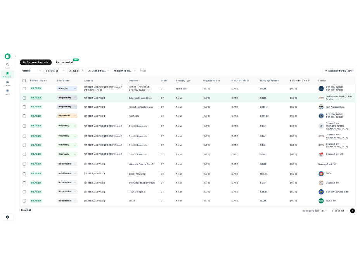
scroll to position [271, 0]
